Goal: Information Seeking & Learning: Find specific fact

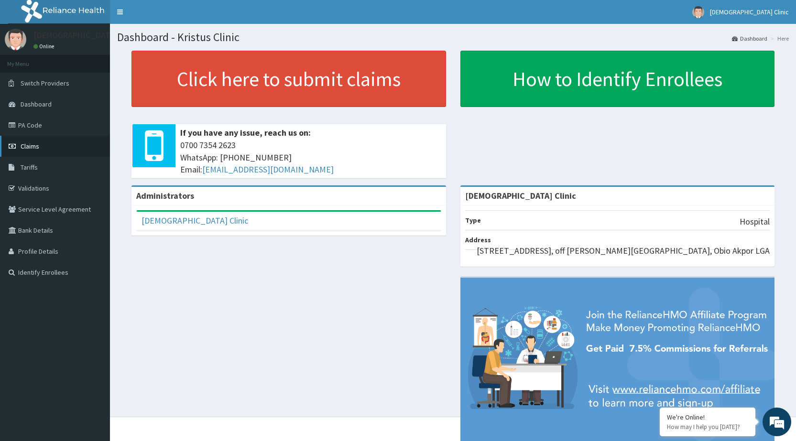
click at [48, 142] on link "Claims" at bounding box center [55, 146] width 110 height 21
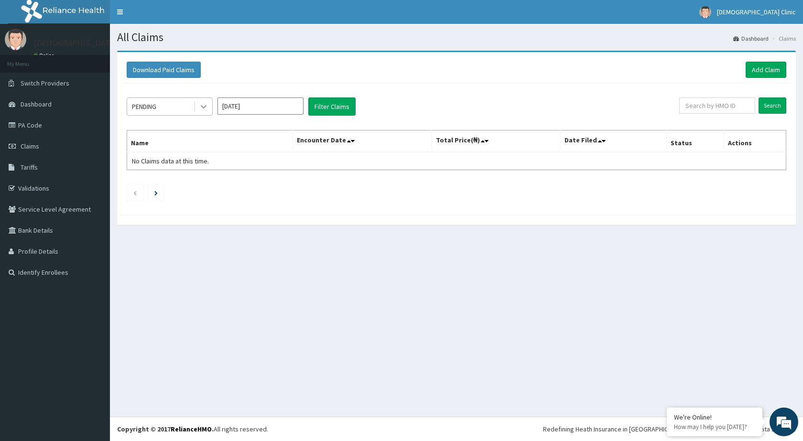
click at [202, 105] on icon at bounding box center [204, 107] width 10 height 10
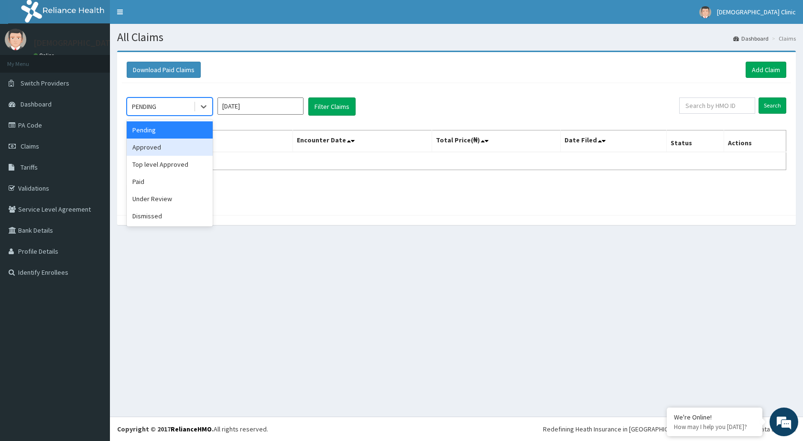
click at [173, 144] on div "Approved" at bounding box center [170, 147] width 86 height 17
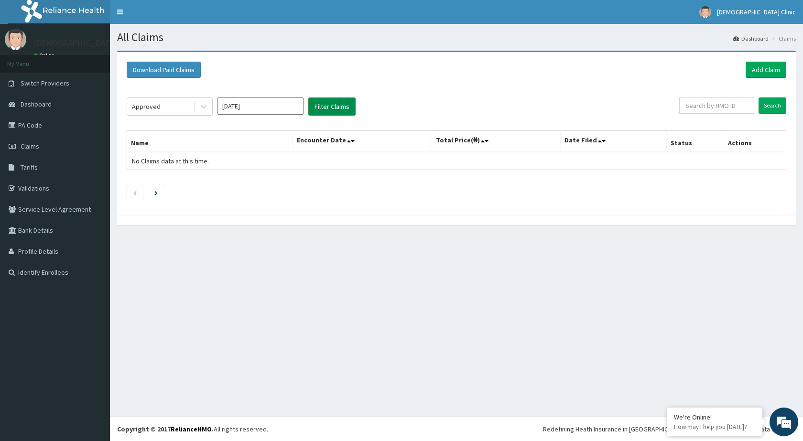
click at [334, 112] on button "Filter Claims" at bounding box center [331, 107] width 47 height 18
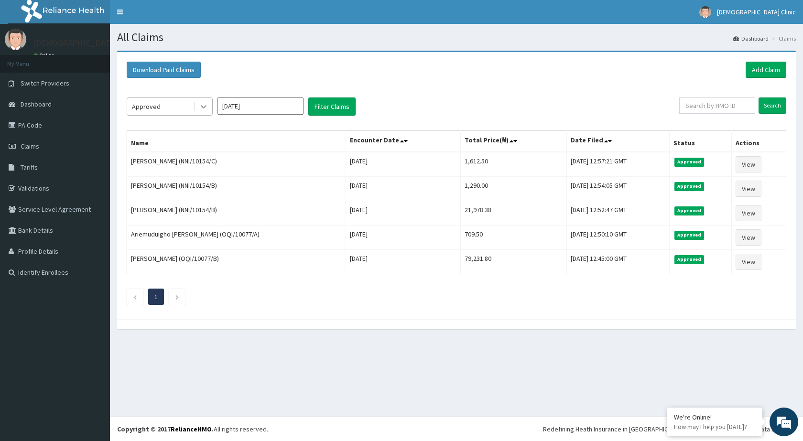
click at [202, 109] on icon at bounding box center [204, 107] width 10 height 10
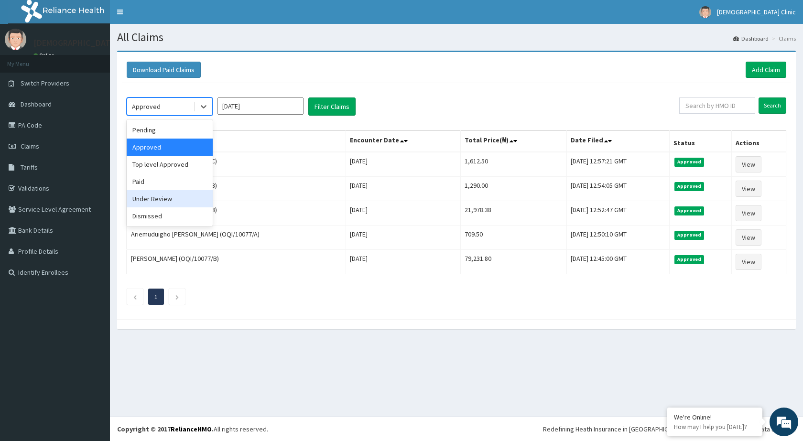
click at [166, 197] on div "Under Review" at bounding box center [170, 198] width 86 height 17
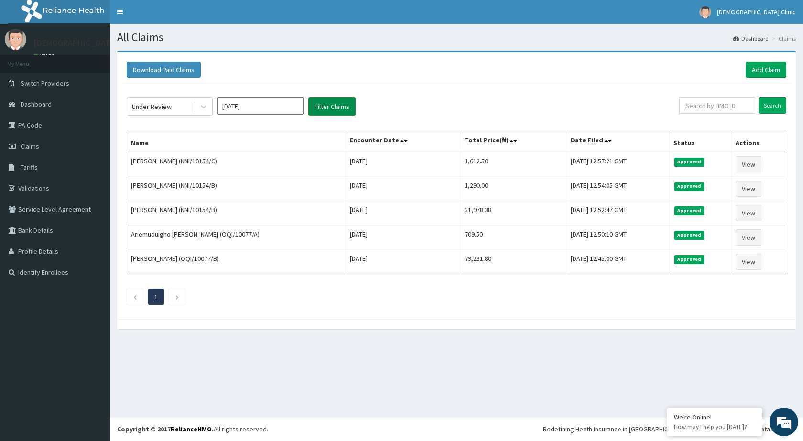
click at [327, 108] on button "Filter Claims" at bounding box center [331, 107] width 47 height 18
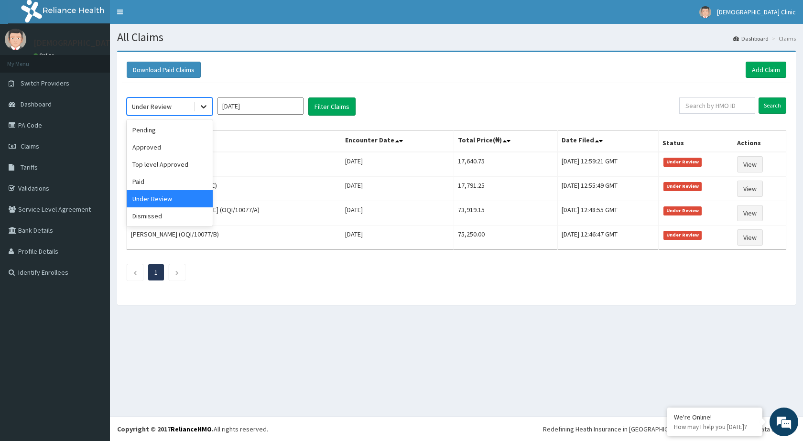
click at [207, 111] on icon at bounding box center [204, 107] width 10 height 10
click at [179, 169] on div "Top level Approved" at bounding box center [170, 164] width 86 height 17
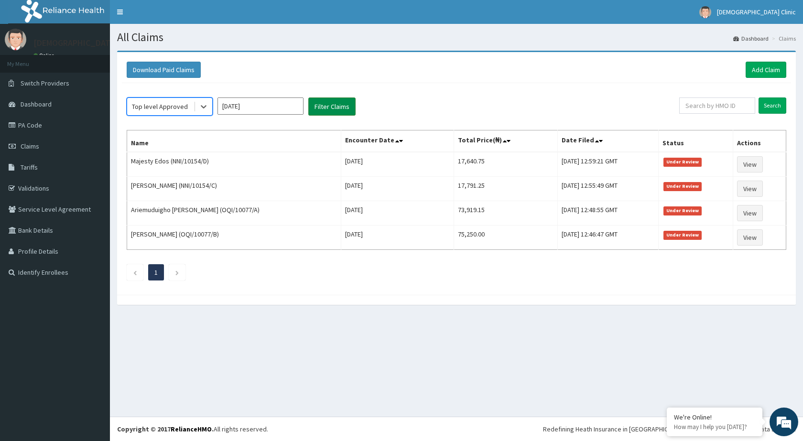
click at [332, 109] on button "Filter Claims" at bounding box center [331, 107] width 47 height 18
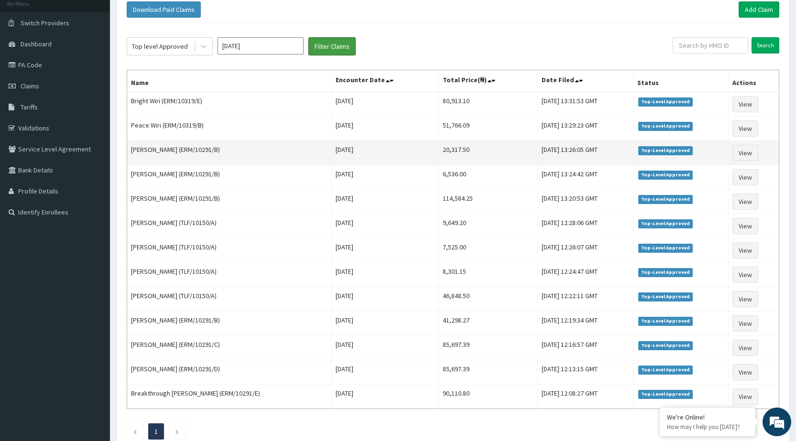
scroll to position [77, 0]
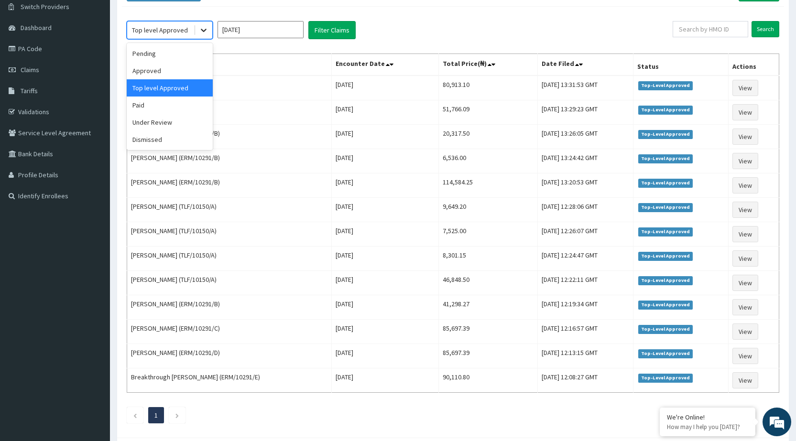
click at [206, 28] on icon at bounding box center [204, 30] width 10 height 10
click at [41, 52] on link "PA Code" at bounding box center [55, 48] width 110 height 21
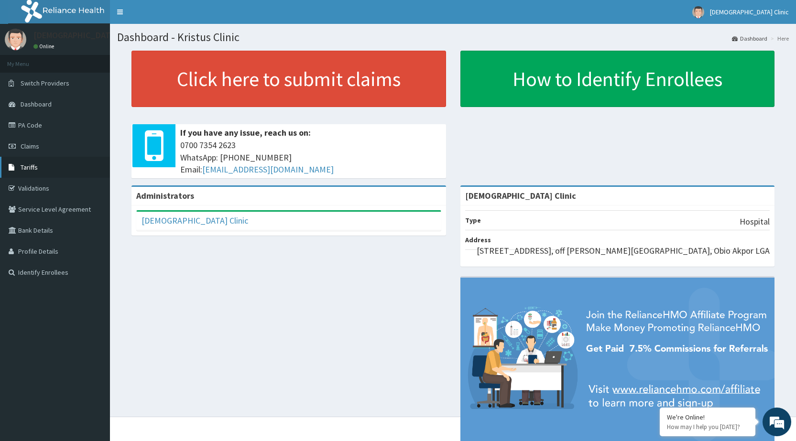
click at [25, 164] on span "Tariffs" at bounding box center [29, 167] width 17 height 9
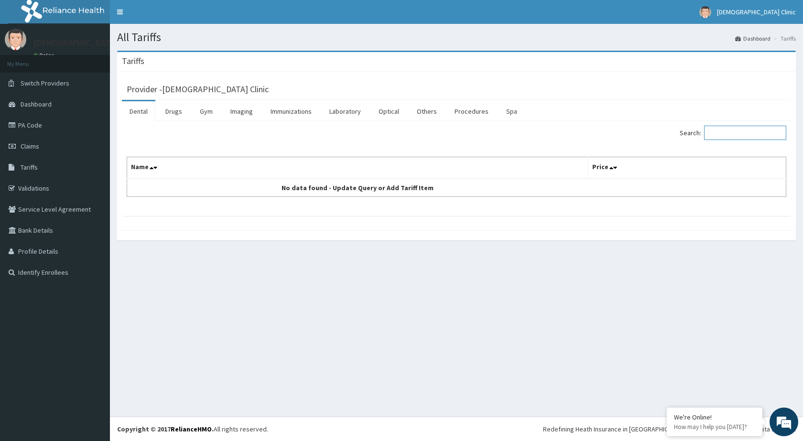
click at [722, 133] on input "Search:" at bounding box center [745, 133] width 82 height 14
type input "A"
click at [181, 115] on link "Drugs" at bounding box center [174, 111] width 32 height 20
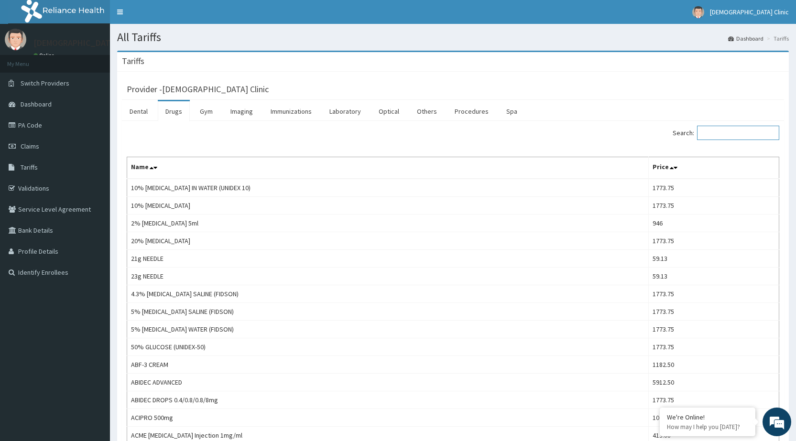
click at [717, 133] on input "Search:" at bounding box center [738, 133] width 82 height 14
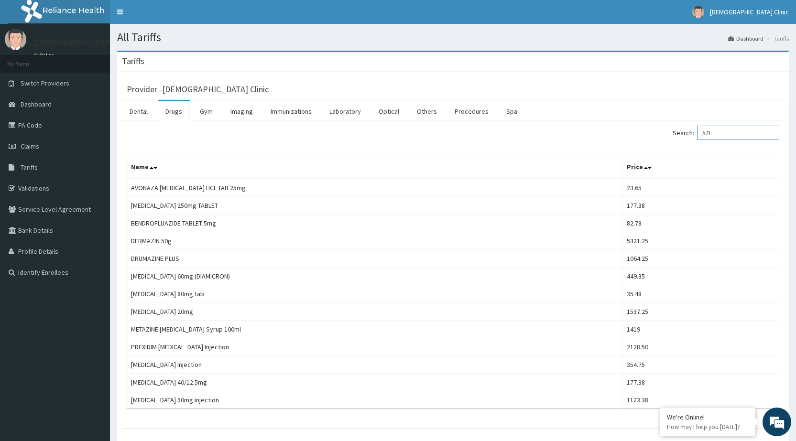
type input "AZI"
